Goal: Navigation & Orientation: Understand site structure

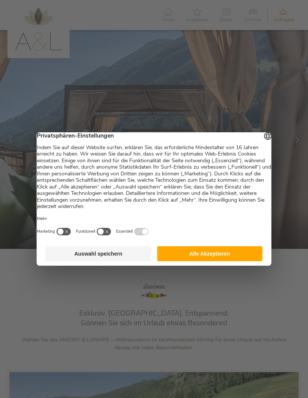
click at [222, 256] on button "Alle Akzeptieren" at bounding box center [209, 253] width 105 height 15
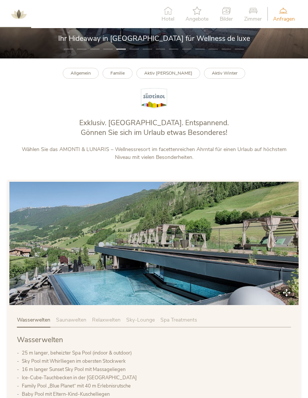
scroll to position [189, 0]
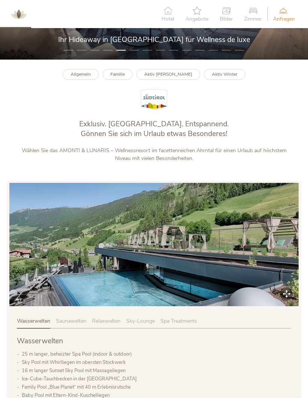
click at [69, 325] on span "Saunawelten" at bounding box center [71, 321] width 30 height 7
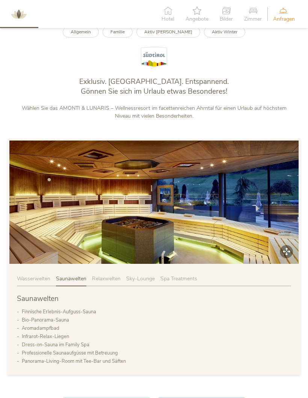
scroll to position [233, 0]
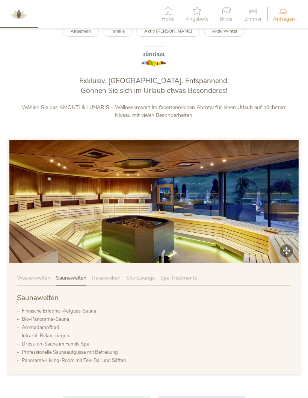
click at [119, 282] on span "Relaxwelten" at bounding box center [106, 278] width 29 height 7
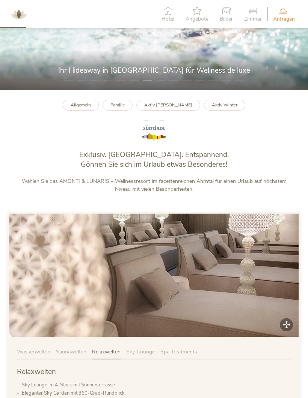
scroll to position [159, 0]
click at [149, 355] on span "Sky-Lounge" at bounding box center [140, 351] width 29 height 7
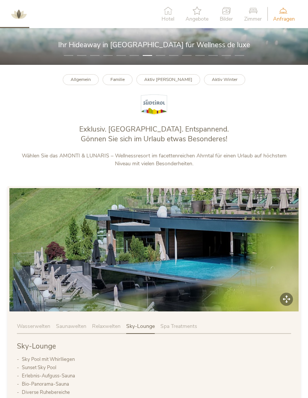
scroll to position [185, 0]
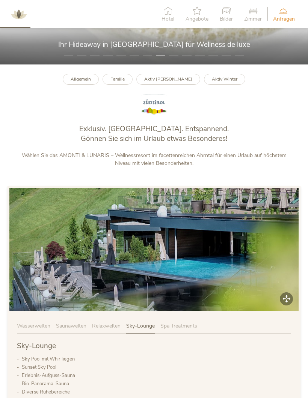
click at [197, 330] on span "Spa Treatments" at bounding box center [178, 326] width 37 height 7
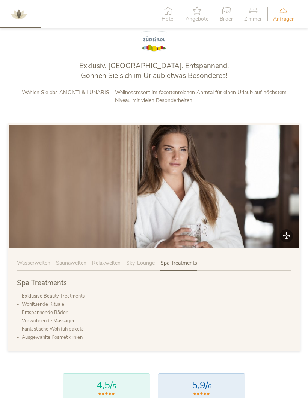
scroll to position [248, 0]
click at [145, 266] on span "Sky-Lounge" at bounding box center [140, 262] width 29 height 7
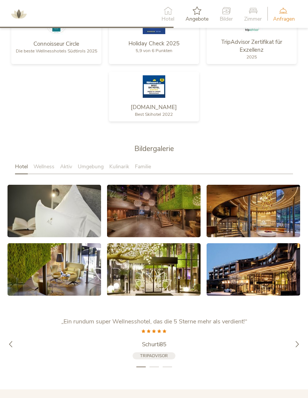
scroll to position [1048, 0]
click at [68, 223] on link at bounding box center [54, 211] width 93 height 53
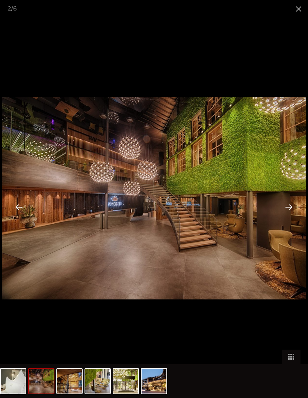
click at [298, 6] on span at bounding box center [298, 9] width 19 height 18
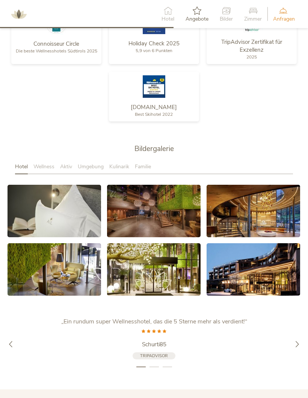
click at [51, 170] on span "Wellness" at bounding box center [43, 166] width 21 height 7
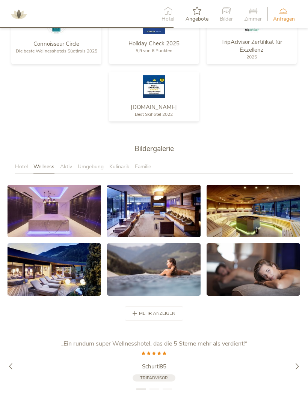
click at [65, 227] on link at bounding box center [54, 211] width 93 height 53
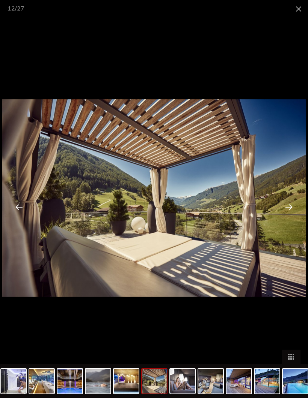
click at [302, 6] on span at bounding box center [298, 9] width 19 height 18
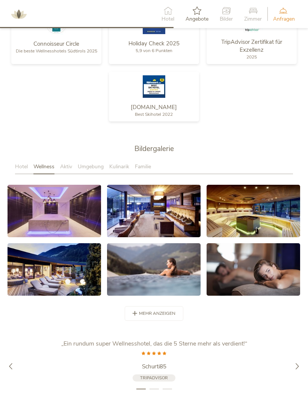
click at [71, 174] on div "Aktiv" at bounding box center [69, 168] width 18 height 11
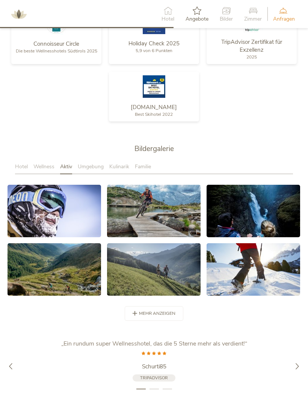
click at [65, 225] on link at bounding box center [54, 211] width 93 height 53
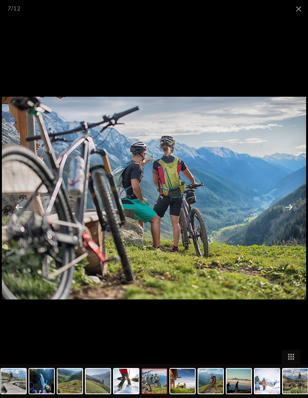
click at [290, 9] on span at bounding box center [298, 9] width 19 height 18
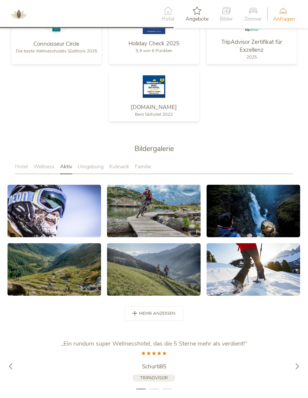
click at [98, 170] on span "Umgebung" at bounding box center [91, 166] width 26 height 7
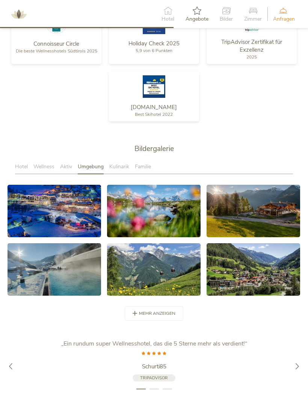
click at [73, 226] on link at bounding box center [54, 211] width 93 height 53
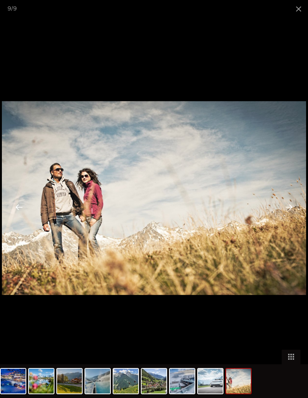
click at [302, 8] on span at bounding box center [298, 9] width 19 height 18
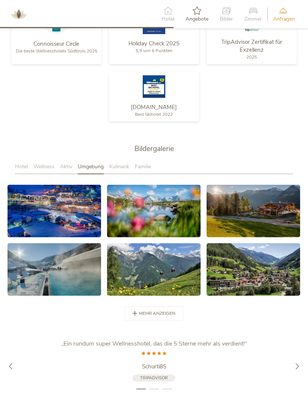
click at [123, 170] on span "Kulinarik" at bounding box center [119, 166] width 20 height 7
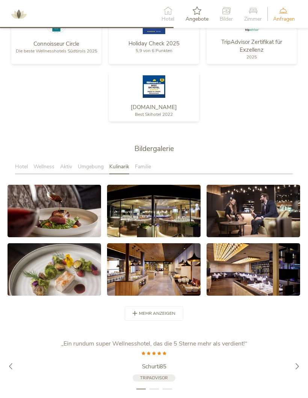
click at [83, 229] on link at bounding box center [54, 211] width 93 height 53
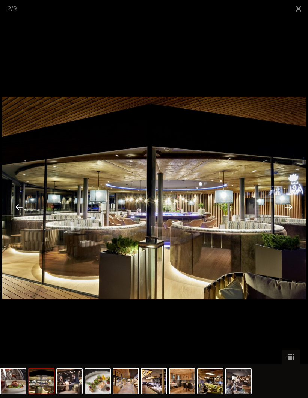
click at [298, 11] on span at bounding box center [298, 9] width 19 height 18
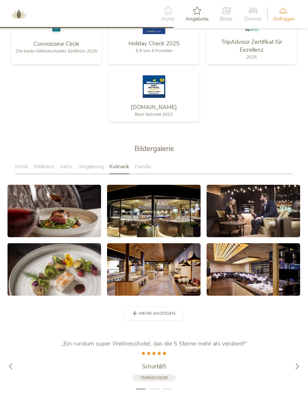
click at [147, 170] on span "Familie" at bounding box center [143, 166] width 16 height 7
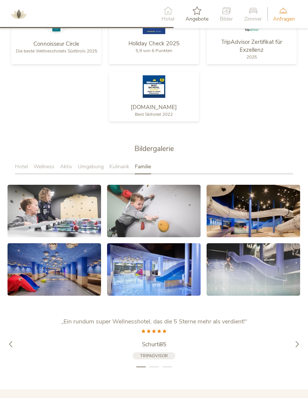
click at [77, 218] on link at bounding box center [54, 211] width 93 height 53
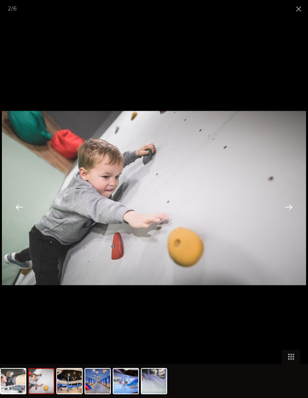
click at [297, 9] on span at bounding box center [298, 9] width 19 height 18
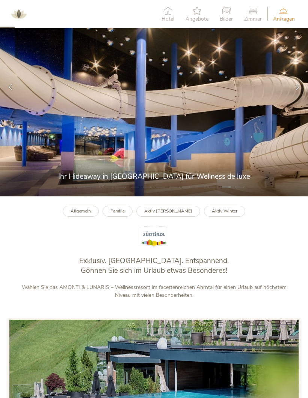
scroll to position [0, 0]
